Goal: Task Accomplishment & Management: Manage account settings

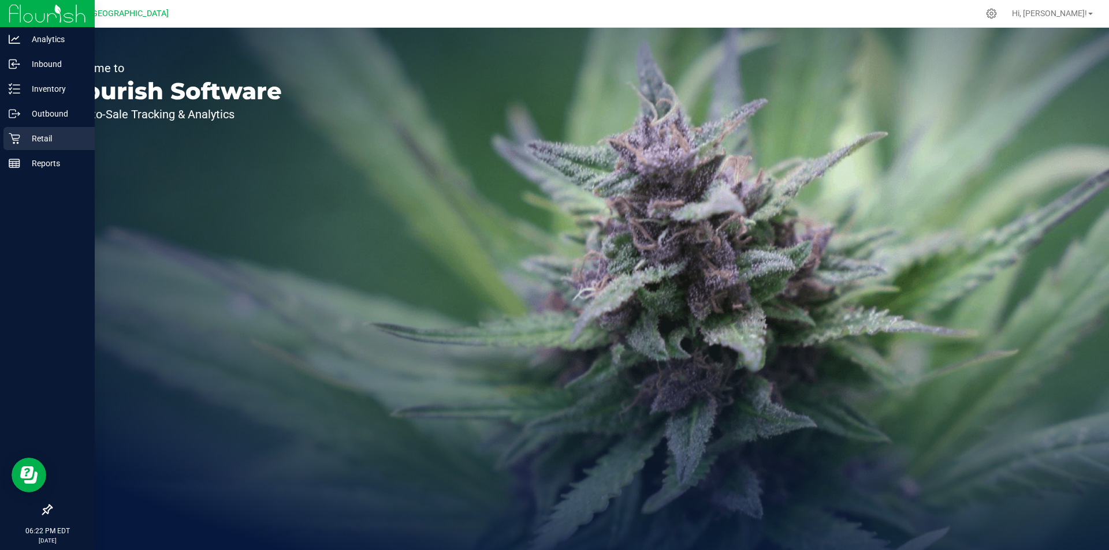
click at [60, 133] on p "Retail" at bounding box center [54, 139] width 69 height 14
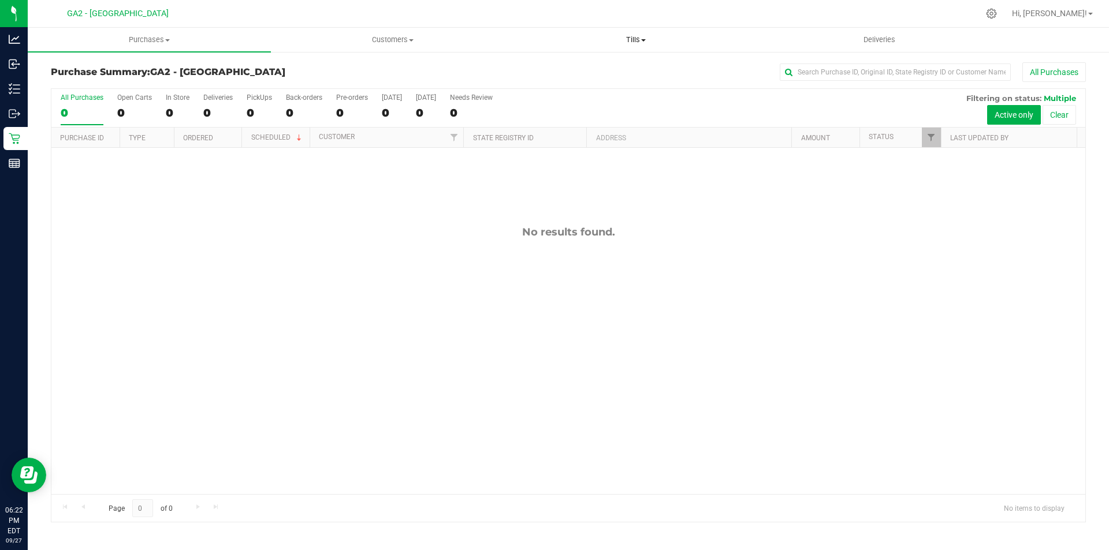
click at [634, 31] on uib-tab-heading "Tills Manage tills Reconcile e-payments" at bounding box center [636, 39] width 242 height 23
click at [603, 67] on li "Manage tills" at bounding box center [635, 70] width 243 height 14
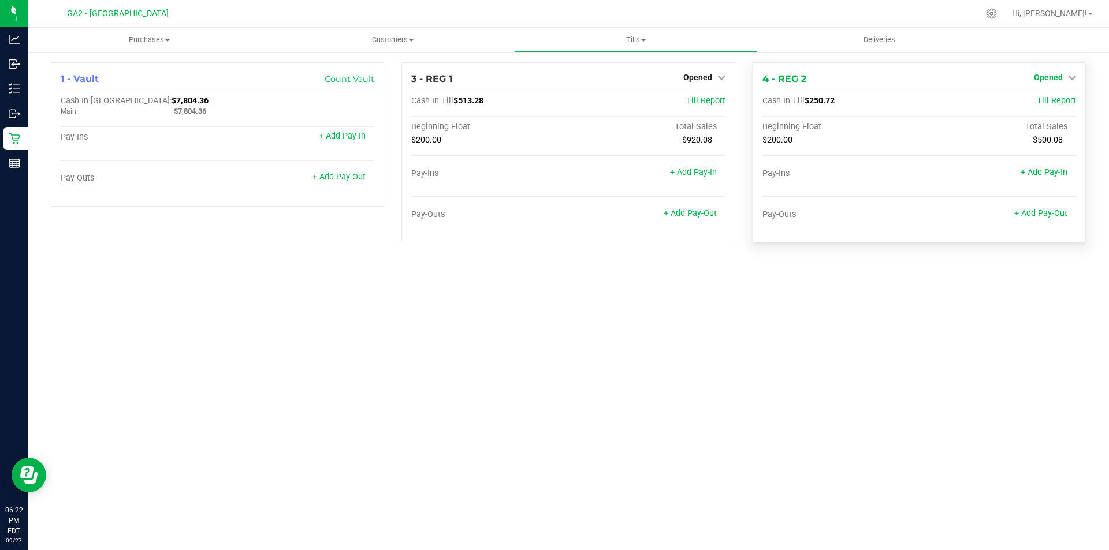
click at [1065, 80] on link "Opened" at bounding box center [1055, 77] width 42 height 9
click at [1058, 102] on link "Close Till" at bounding box center [1049, 101] width 31 height 9
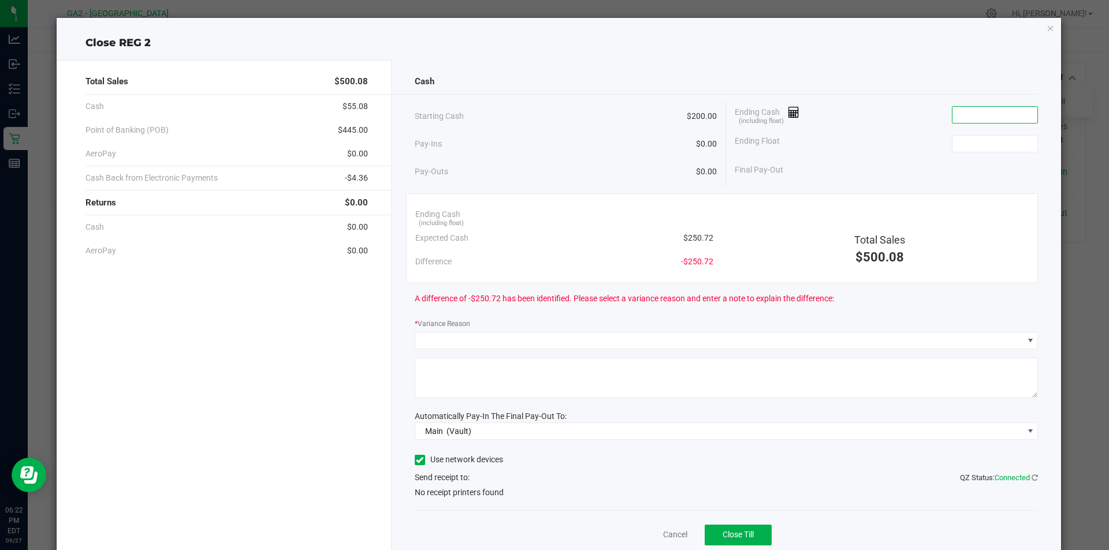
click at [966, 117] on input at bounding box center [994, 115] width 85 height 16
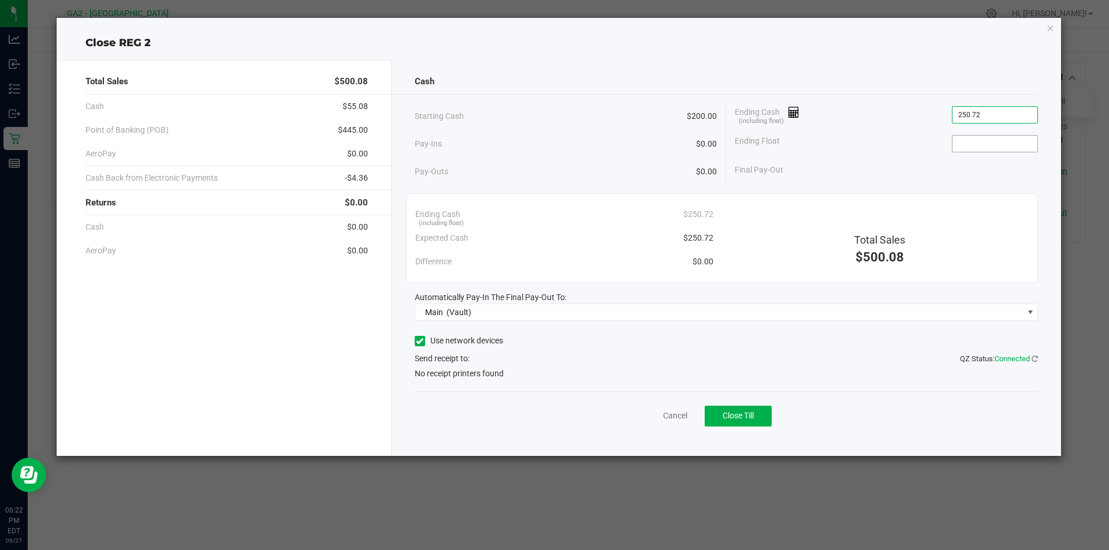
type input "$250.72"
click at [978, 136] on input at bounding box center [994, 144] width 85 height 16
type input "$200.00"
click at [968, 163] on div "Final Pay-Out $50.72" at bounding box center [886, 170] width 303 height 24
click at [423, 342] on span at bounding box center [420, 341] width 10 height 10
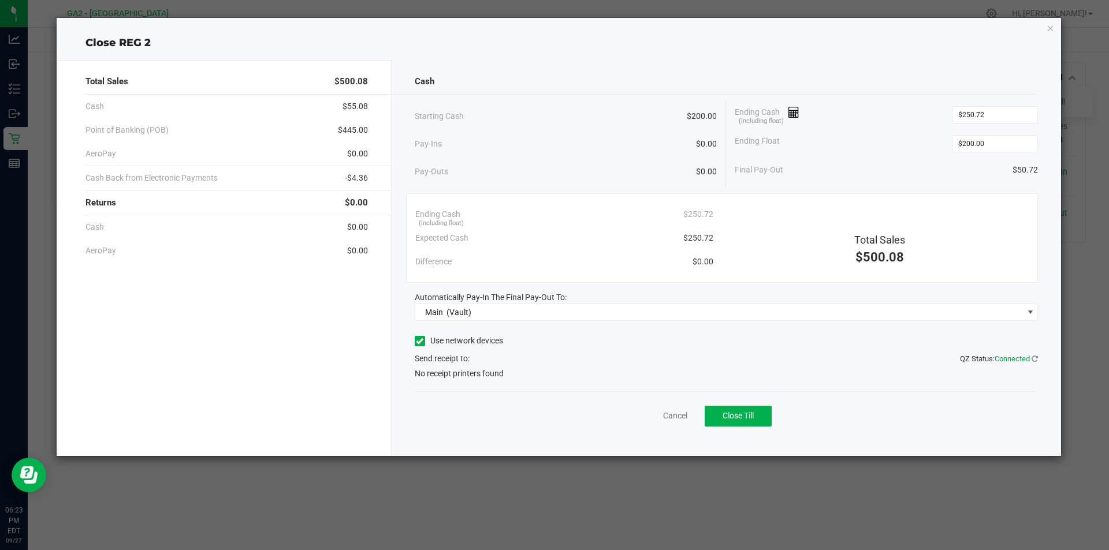
click at [0, 0] on input "Use network devices" at bounding box center [0, 0] width 0 height 0
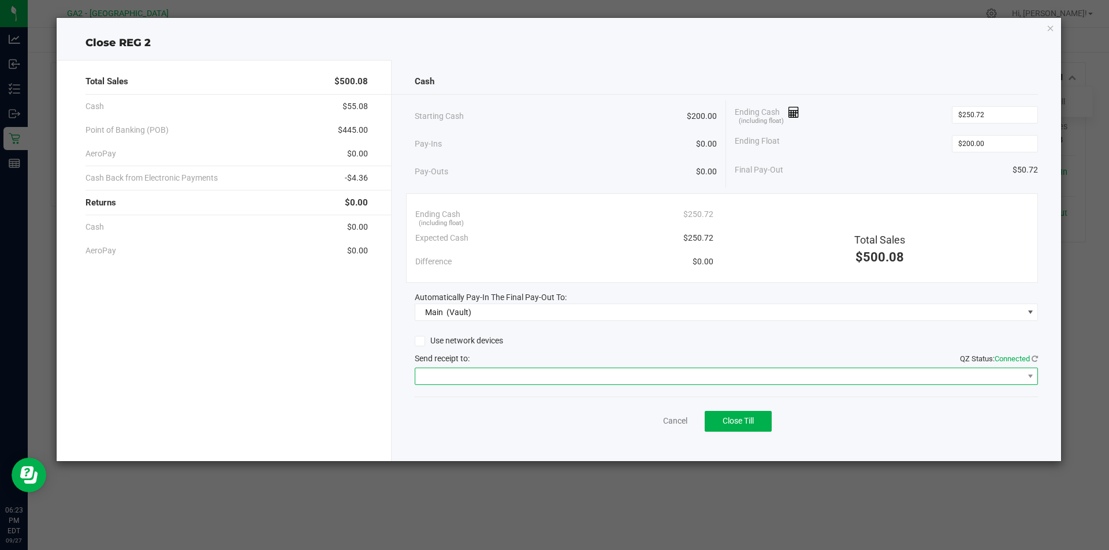
click at [618, 383] on span at bounding box center [719, 376] width 608 height 16
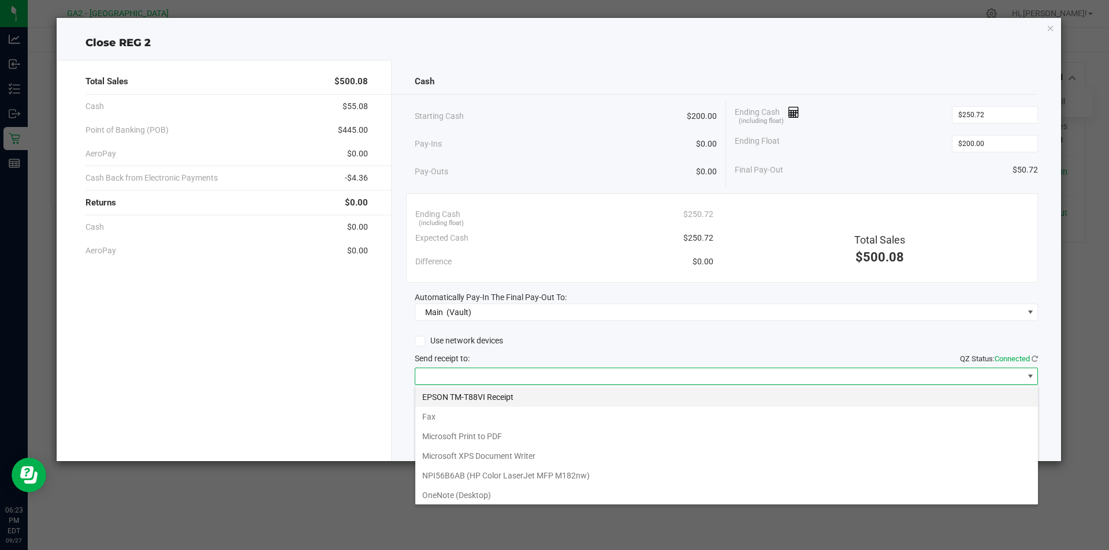
scroll to position [17, 623]
click at [546, 398] on Receipt "EPSON TM-T88VI Receipt" at bounding box center [726, 397] width 623 height 20
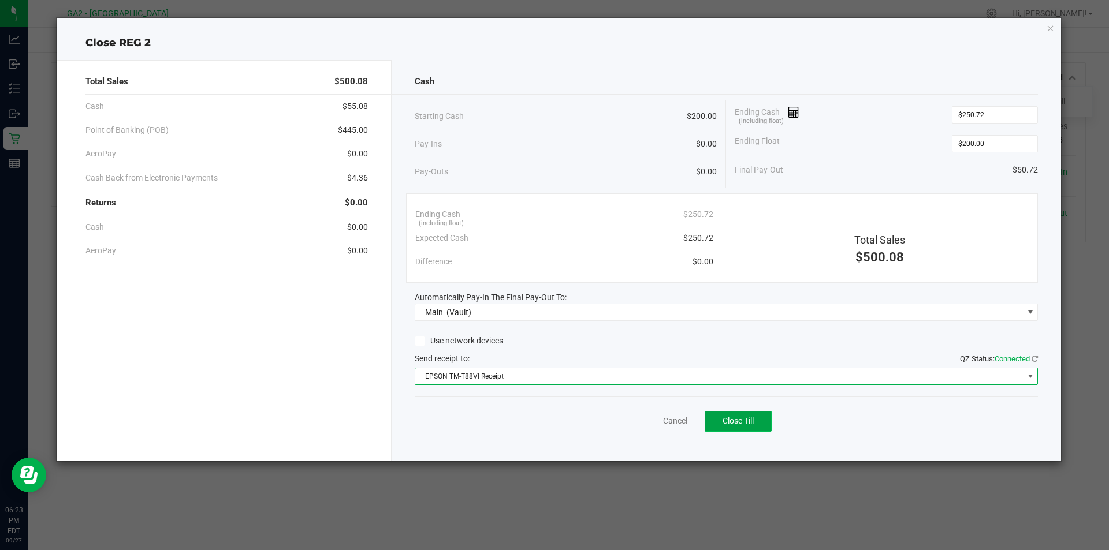
click at [735, 426] on span "Close Till" at bounding box center [737, 420] width 31 height 9
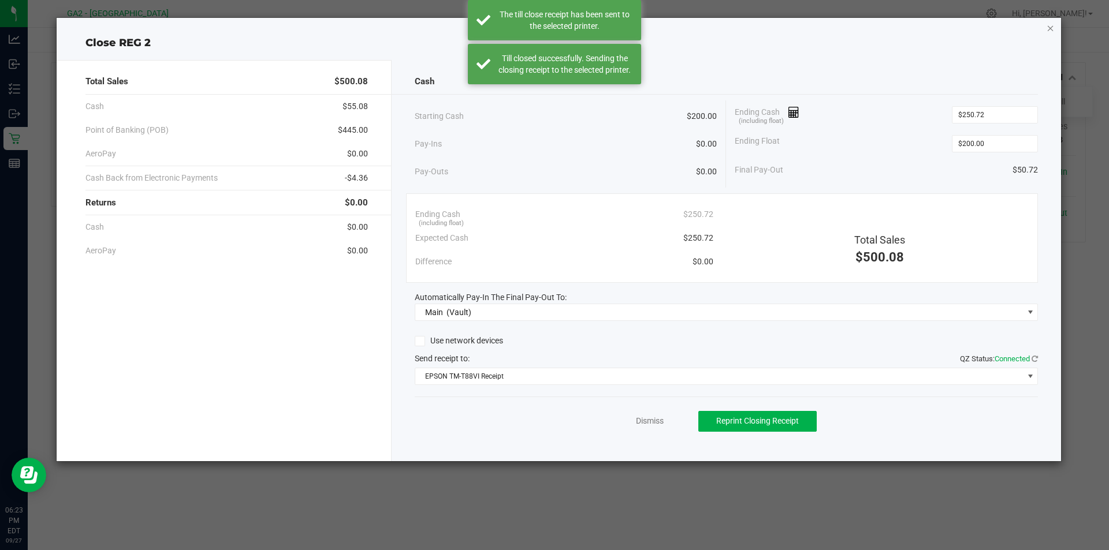
click at [1050, 30] on icon "button" at bounding box center [1050, 28] width 8 height 14
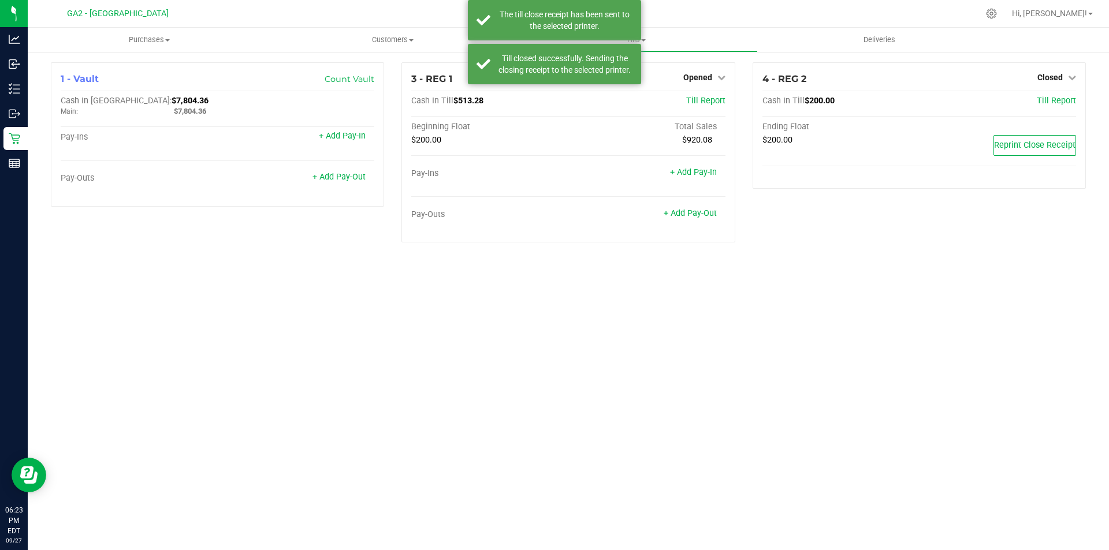
click at [720, 305] on div "Purchases Summary of purchases Fulfillment All purchases Customers All customer…" at bounding box center [568, 289] width 1081 height 523
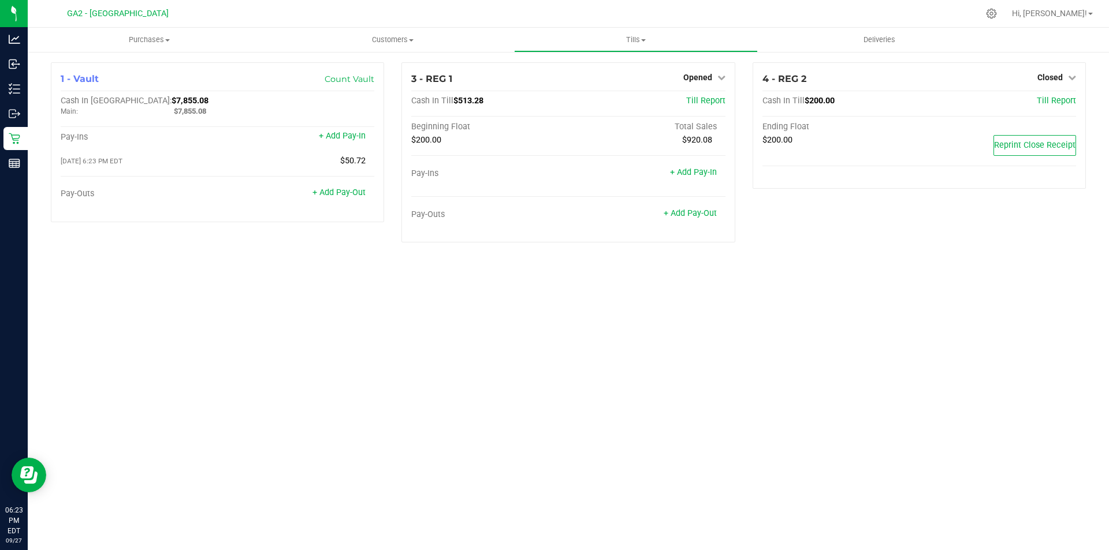
click at [720, 305] on div "Purchases Summary of purchases Fulfillment All purchases Customers All customer…" at bounding box center [568, 289] width 1081 height 523
click at [1089, 16] on link "Hi, Lacey!" at bounding box center [1052, 14] width 90 height 12
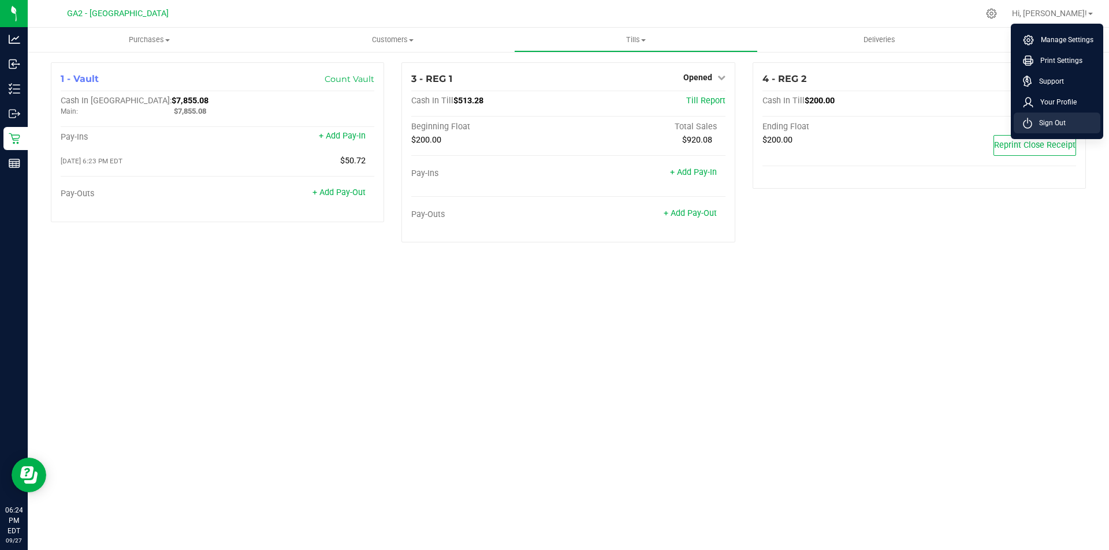
click at [1056, 124] on span "Sign Out" at bounding box center [1048, 123] width 33 height 12
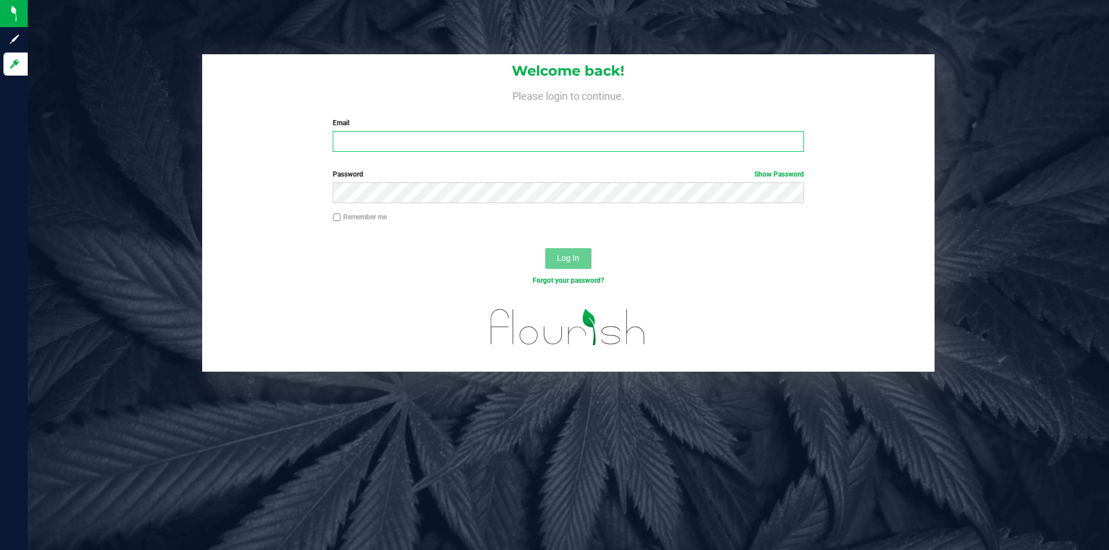
click at [566, 147] on input "Email" at bounding box center [568, 141] width 471 height 21
type input "[EMAIL_ADDRESS][DOMAIN_NAME]"
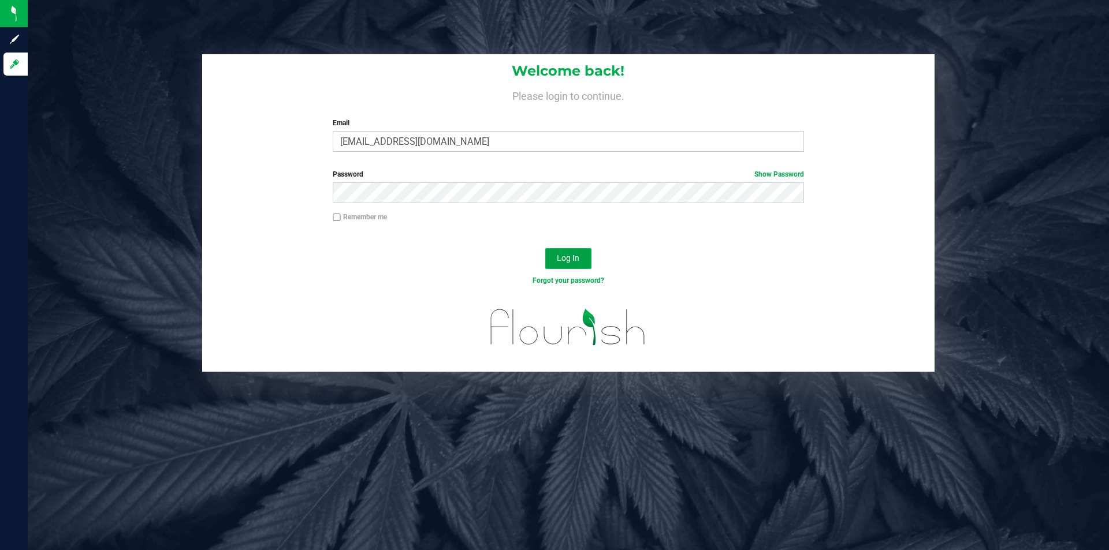
click at [574, 249] on button "Log In" at bounding box center [568, 258] width 46 height 21
